Goal: Task Accomplishment & Management: Complete application form

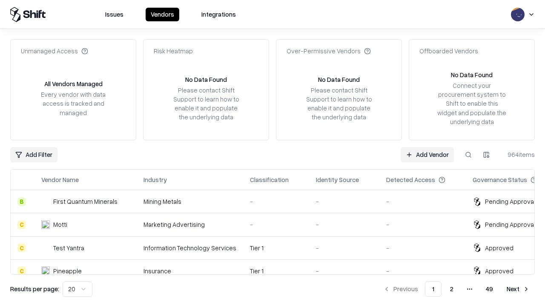
click at [427, 154] on link "Add Vendor" at bounding box center [427, 154] width 53 height 15
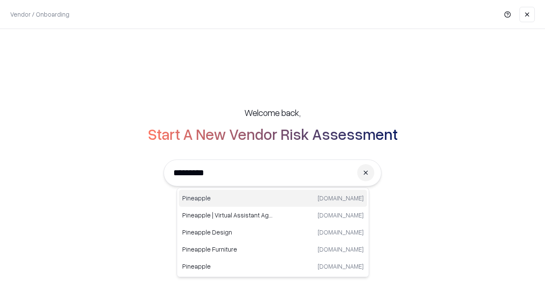
click at [273, 198] on div "Pineapple [DOMAIN_NAME]" at bounding box center [273, 198] width 188 height 17
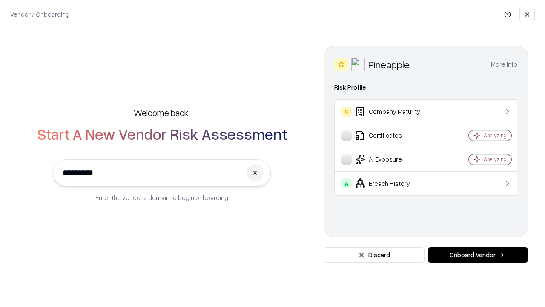
type input "*********"
click at [478, 255] on button "Onboard Vendor" at bounding box center [478, 254] width 100 height 15
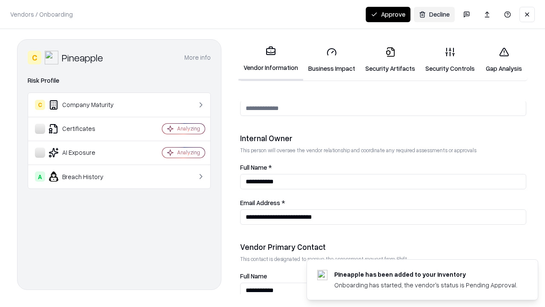
scroll to position [441, 0]
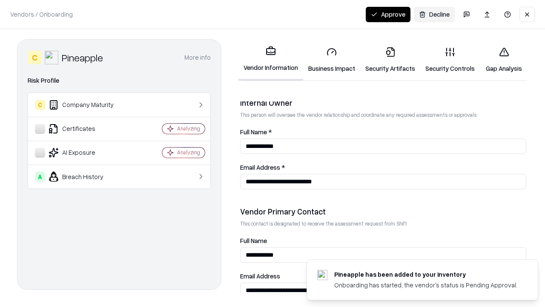
click at [332, 60] on link "Business Impact" at bounding box center [331, 60] width 57 height 40
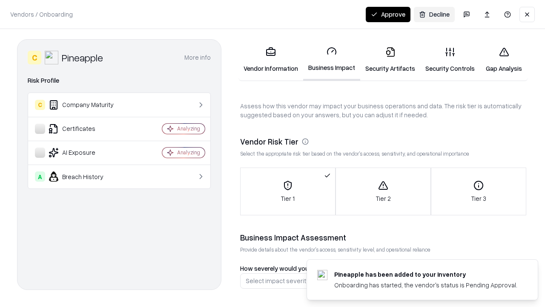
click at [390, 60] on link "Security Artifacts" at bounding box center [390, 60] width 60 height 40
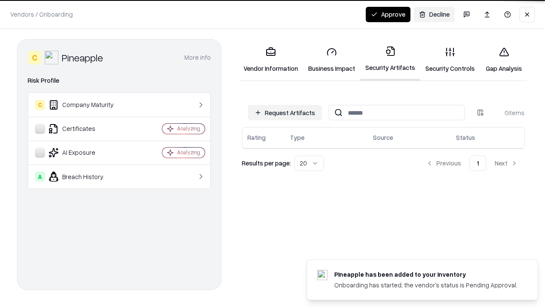
click at [285, 112] on button "Request Artifacts" at bounding box center [285, 112] width 74 height 15
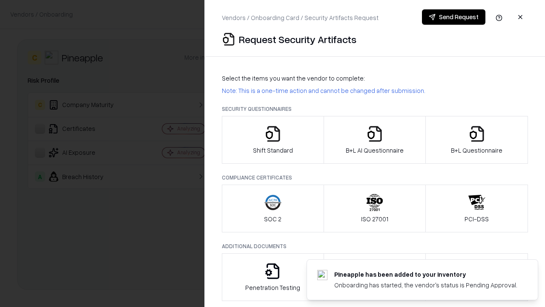
click at [273, 140] on icon "button" at bounding box center [273, 133] width 17 height 17
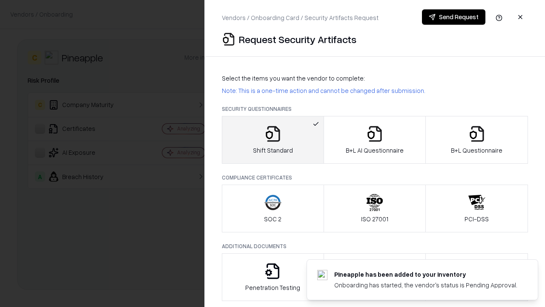
click at [454, 17] on button "Send Request" at bounding box center [453, 16] width 63 height 15
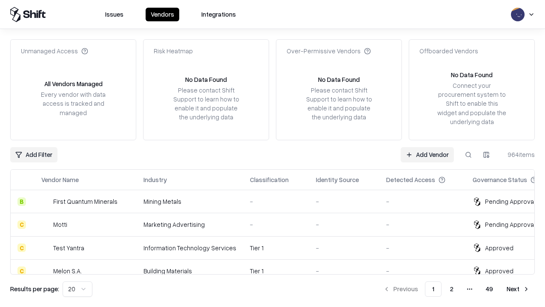
click at [469, 154] on button at bounding box center [468, 154] width 15 height 15
type input "*********"
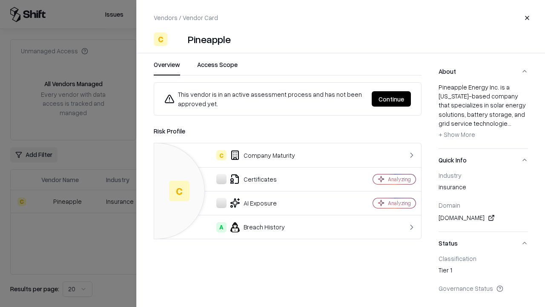
click at [391, 99] on button "Continue" at bounding box center [391, 98] width 39 height 15
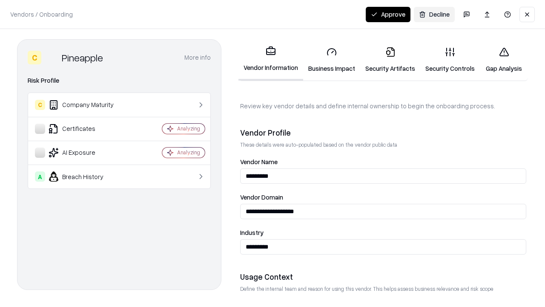
click at [390, 60] on link "Security Artifacts" at bounding box center [390, 60] width 60 height 40
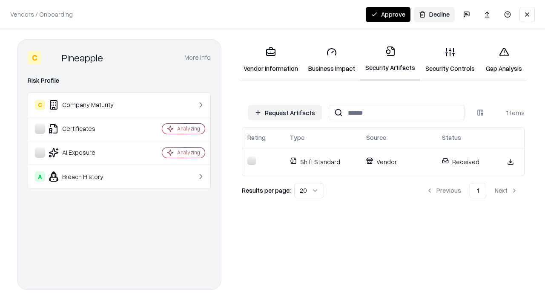
click at [388, 14] on button "Approve" at bounding box center [388, 14] width 45 height 15
